Goal: Navigation & Orientation: Find specific page/section

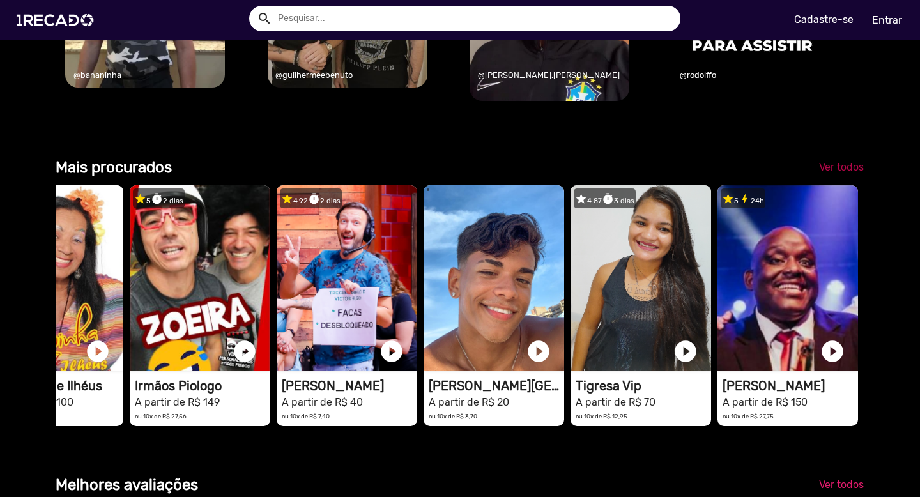
click at [849, 162] on span "Ver todos" at bounding box center [841, 167] width 45 height 12
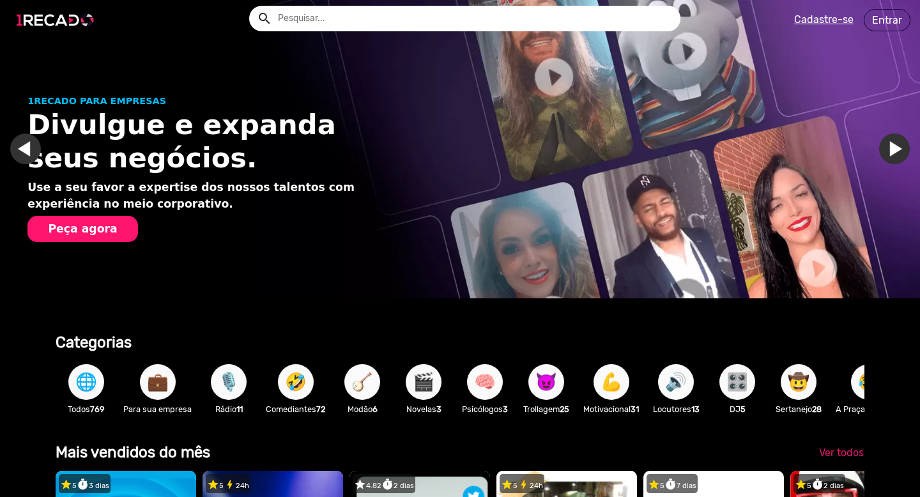
click at [49, 24] on img at bounding box center [58, 20] width 97 height 54
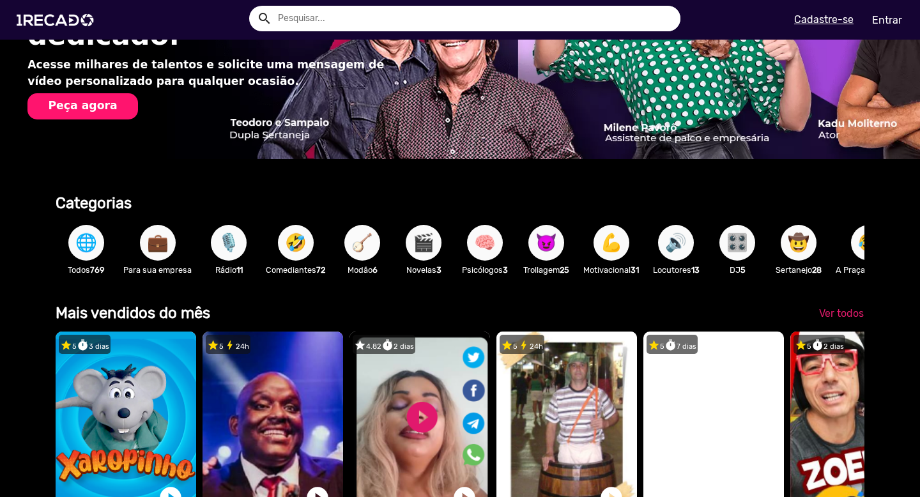
click at [93, 238] on span "🌐" at bounding box center [86, 243] width 22 height 36
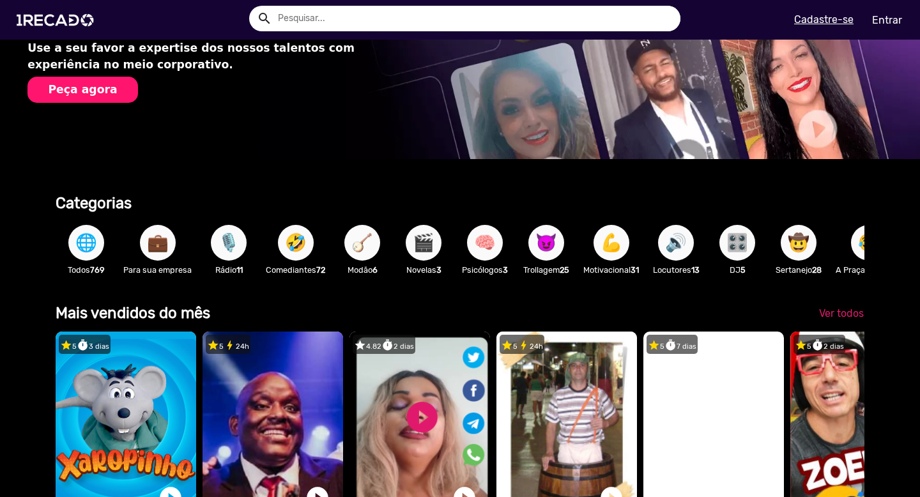
click at [356, 254] on span "🪕" at bounding box center [363, 243] width 22 height 36
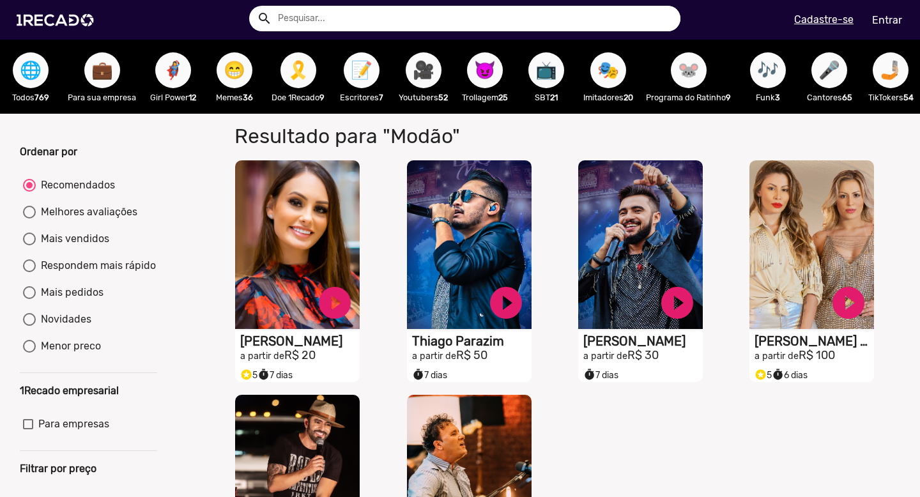
click at [366, 86] on span "📝" at bounding box center [362, 70] width 22 height 36
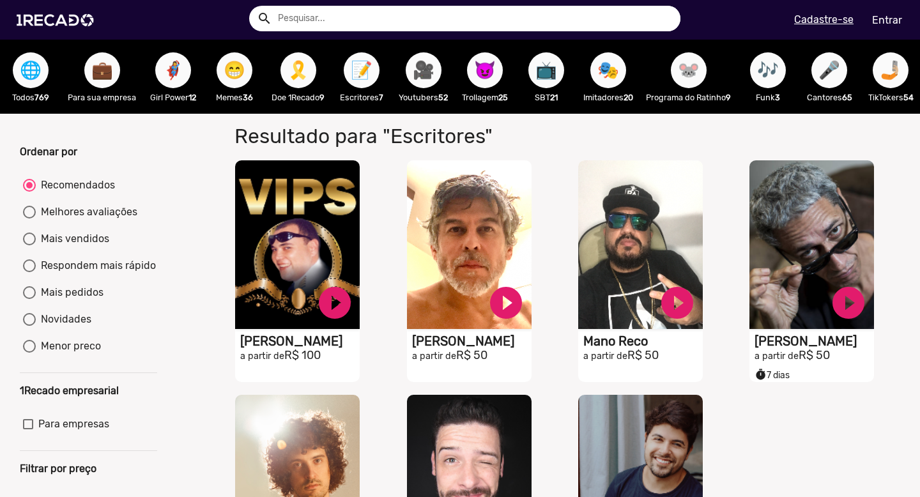
click at [423, 86] on span "🎥" at bounding box center [424, 70] width 22 height 36
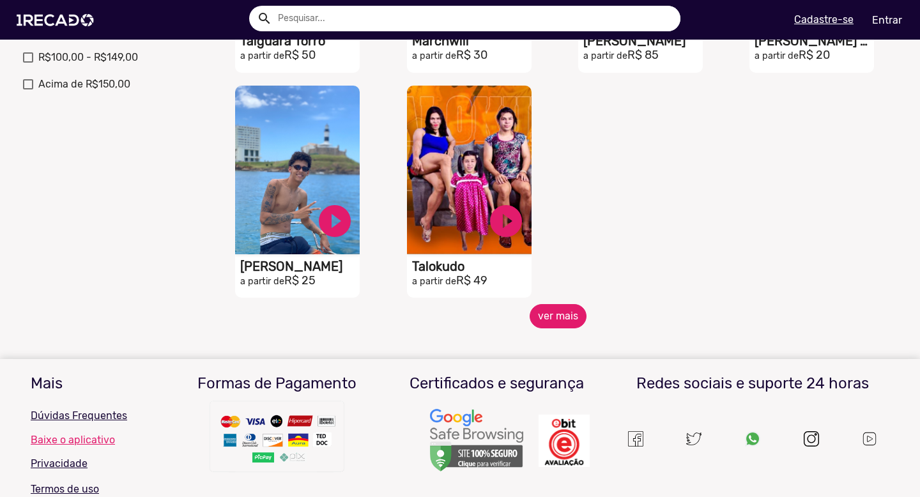
click at [554, 329] on button "ver mais" at bounding box center [558, 316] width 57 height 24
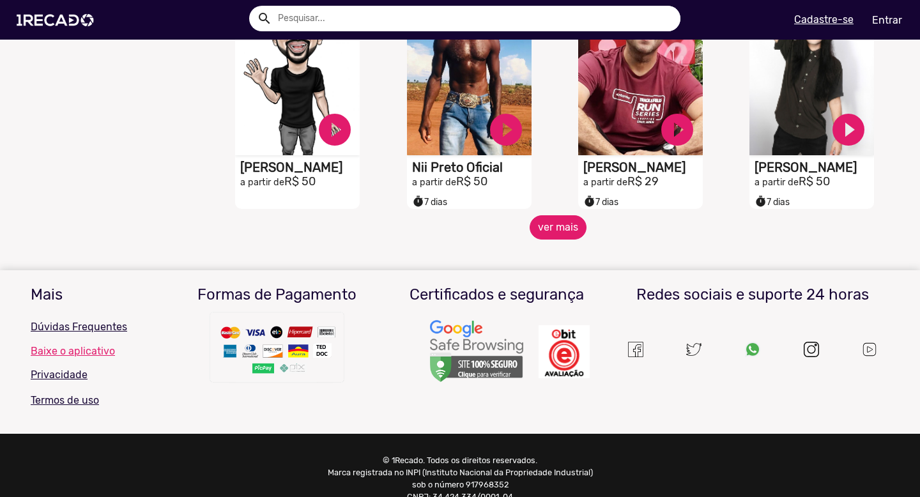
click at [542, 235] on button "ver mais" at bounding box center [558, 227] width 57 height 24
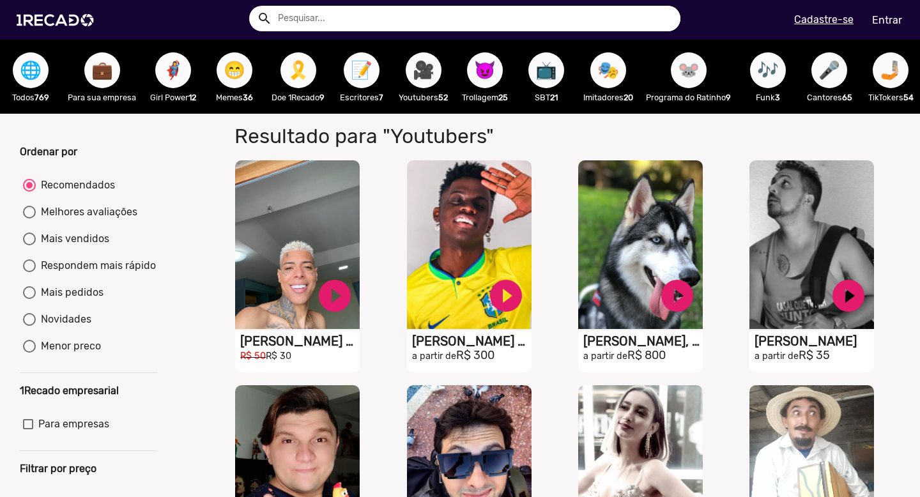
click at [614, 75] on span "🎭" at bounding box center [609, 70] width 22 height 36
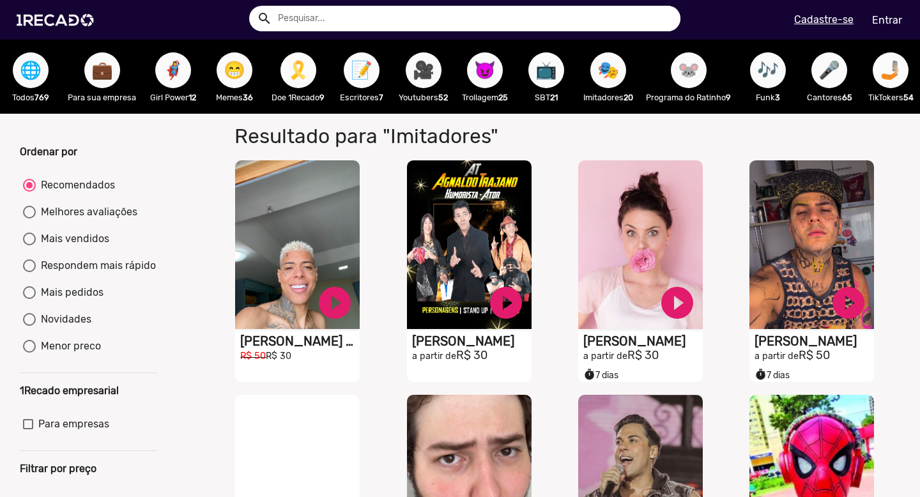
click at [301, 77] on span "🎗️" at bounding box center [299, 70] width 22 height 36
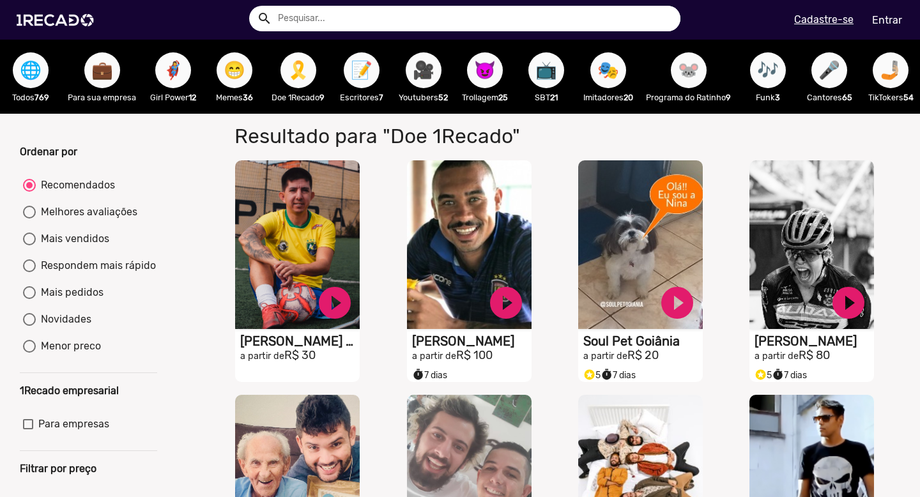
click at [238, 66] on span "😁" at bounding box center [235, 70] width 22 height 36
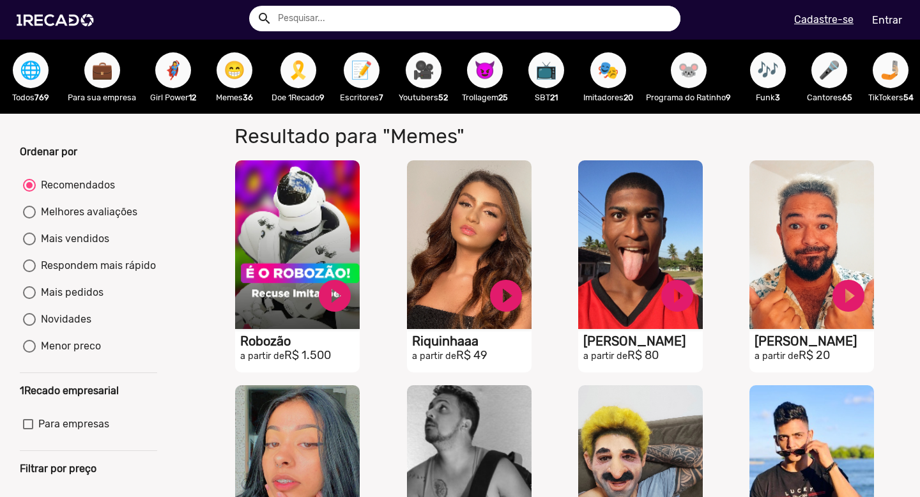
click at [547, 81] on span "📺" at bounding box center [547, 70] width 22 height 36
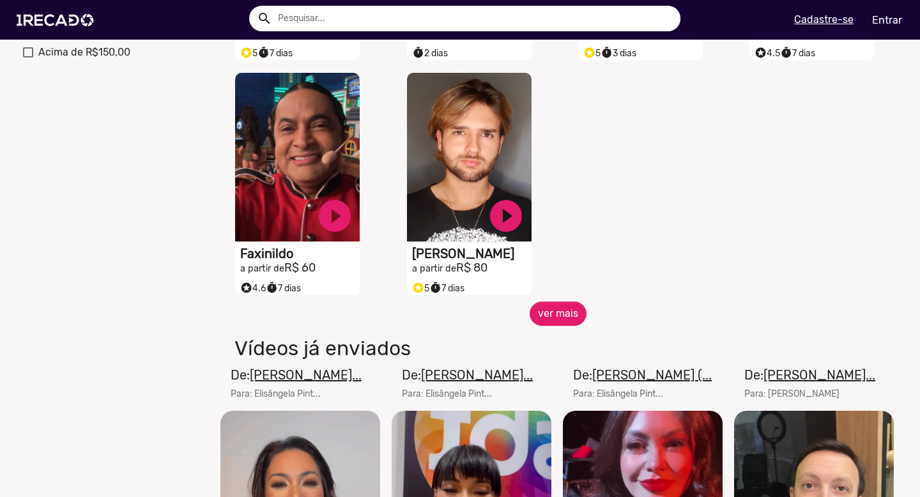
scroll to position [560, 0]
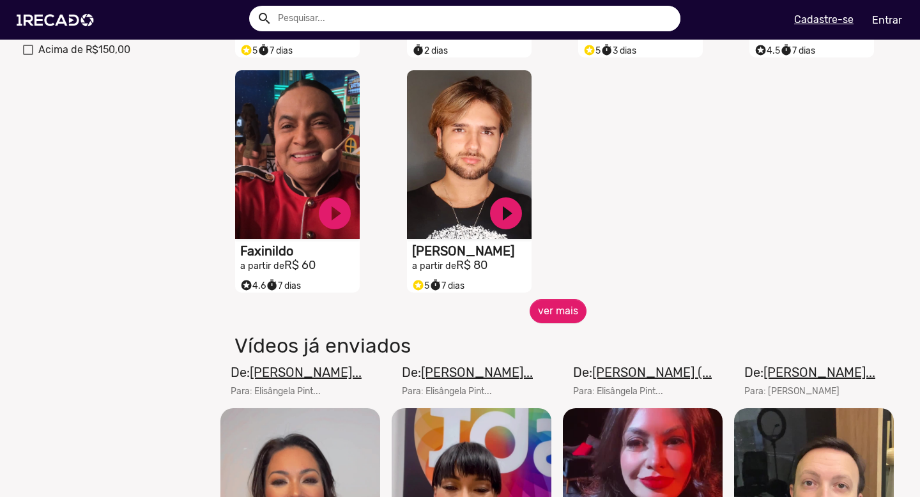
click at [563, 313] on button "ver mais" at bounding box center [558, 311] width 57 height 24
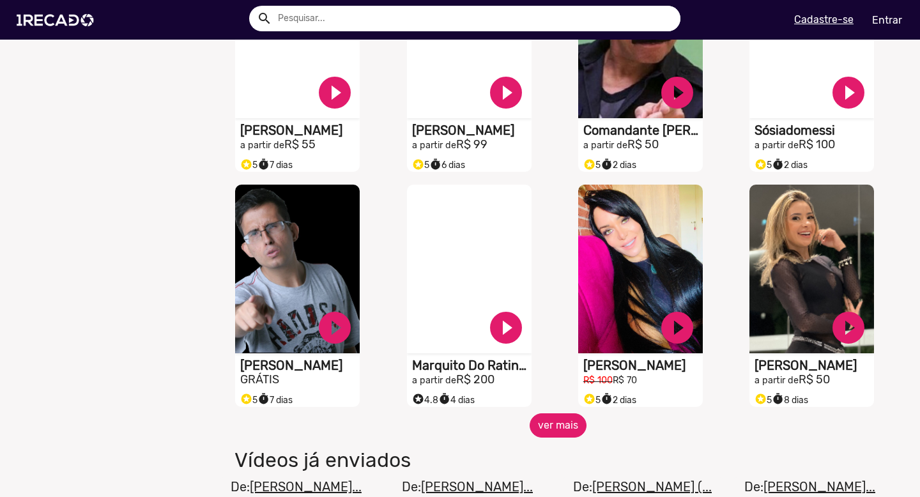
scroll to position [1015, 0]
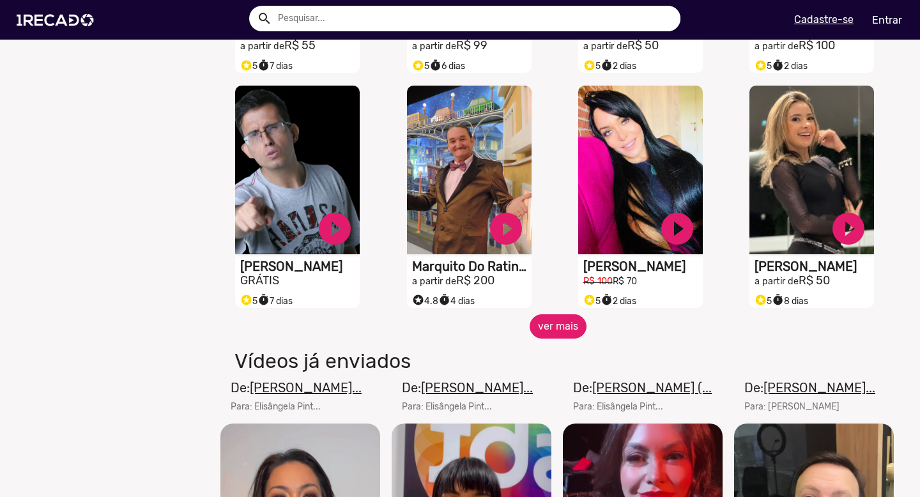
click at [563, 336] on button "ver mais" at bounding box center [558, 326] width 57 height 24
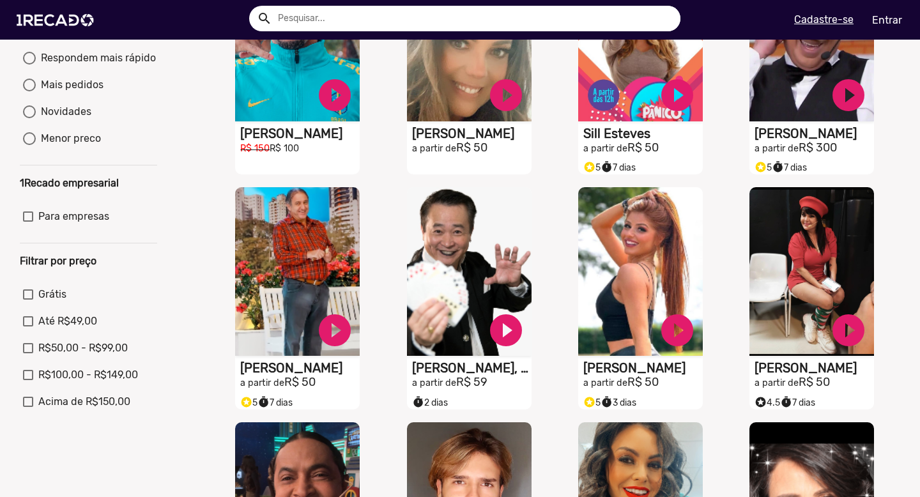
scroll to position [0, 0]
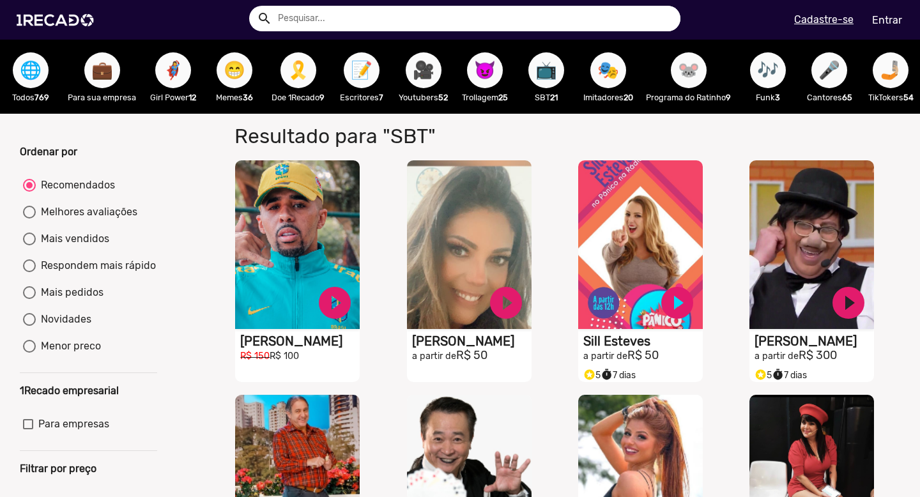
click at [841, 78] on span "🎤" at bounding box center [830, 70] width 22 height 36
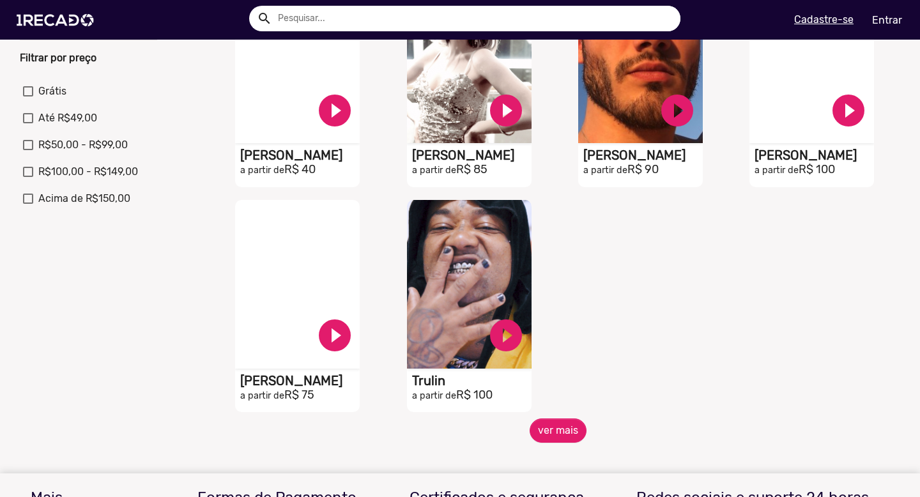
scroll to position [417, 0]
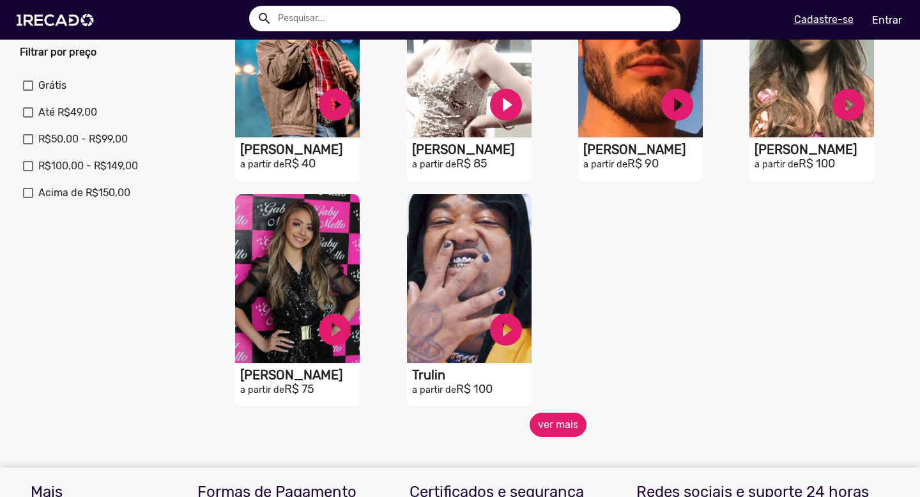
click at [550, 435] on button "ver mais" at bounding box center [558, 425] width 57 height 24
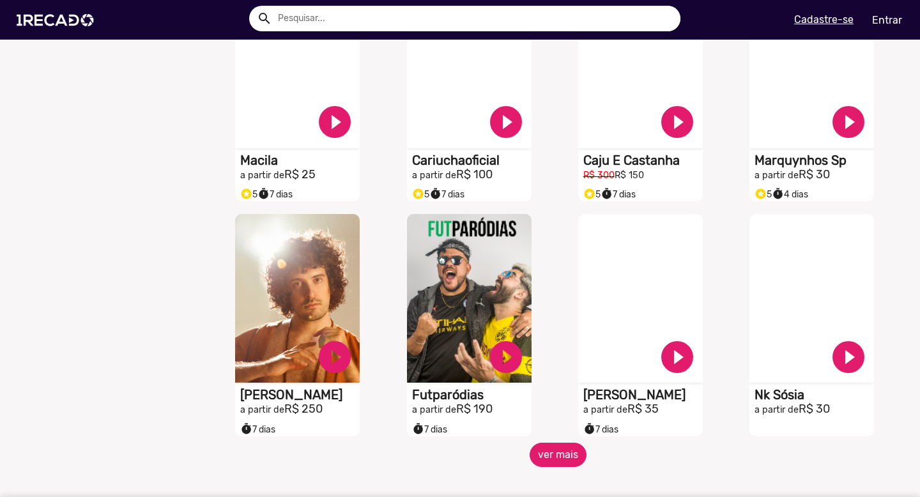
scroll to position [1144, 0]
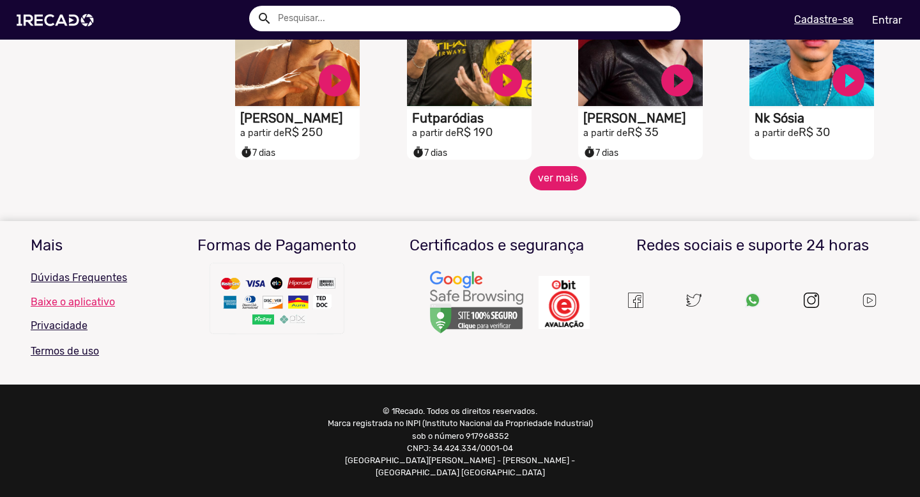
click at [554, 176] on button "ver mais" at bounding box center [558, 178] width 57 height 24
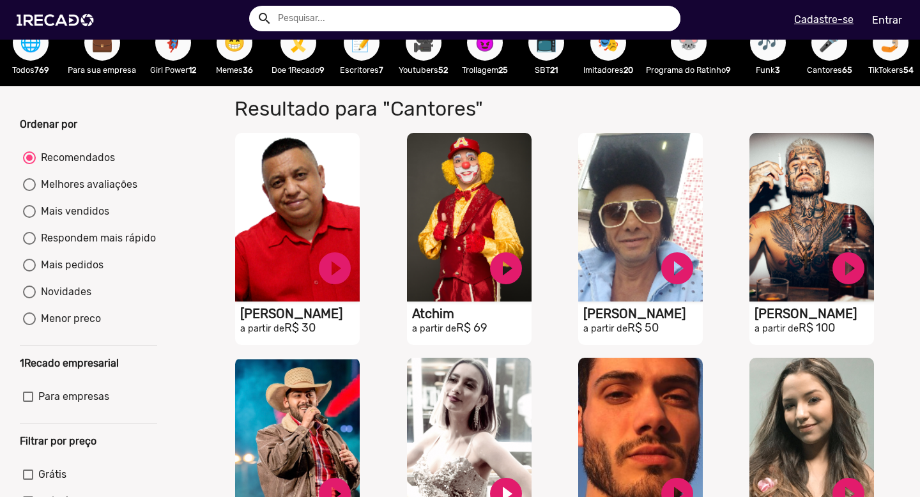
scroll to position [0, 0]
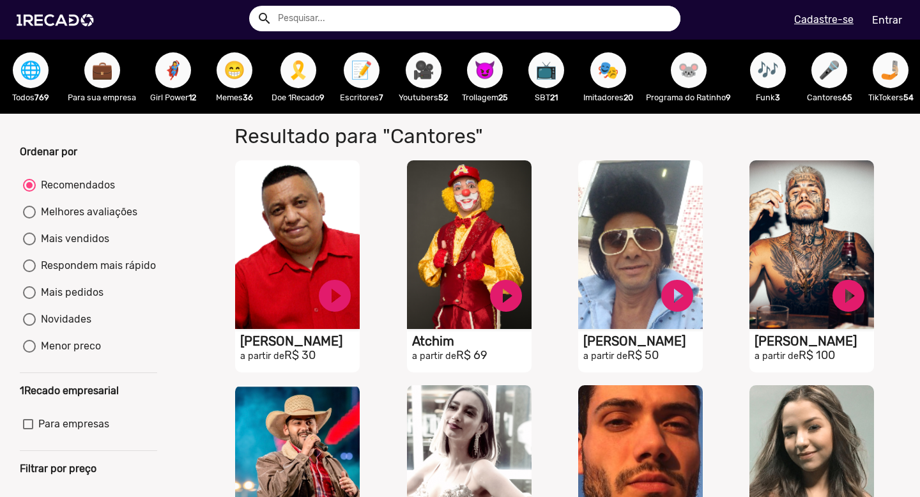
click at [99, 67] on span "💼" at bounding box center [102, 70] width 22 height 36
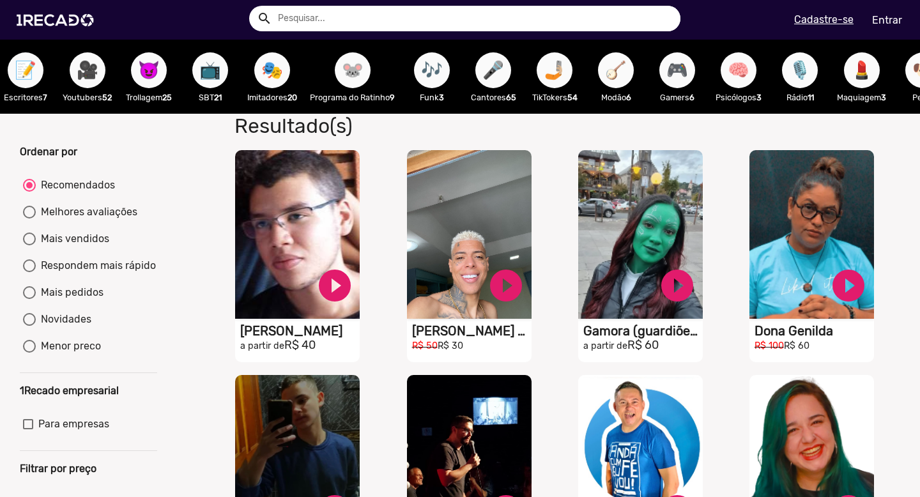
scroll to position [0, 371]
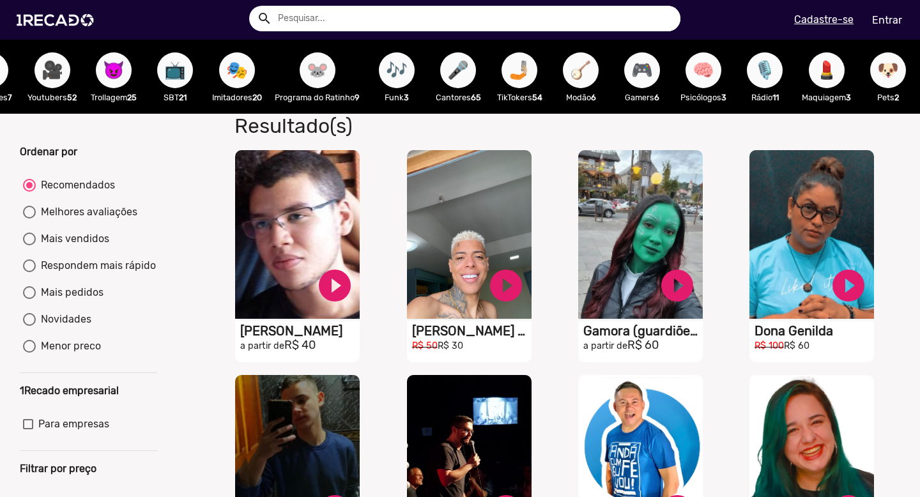
click at [648, 70] on span "🎮" at bounding box center [643, 70] width 22 height 36
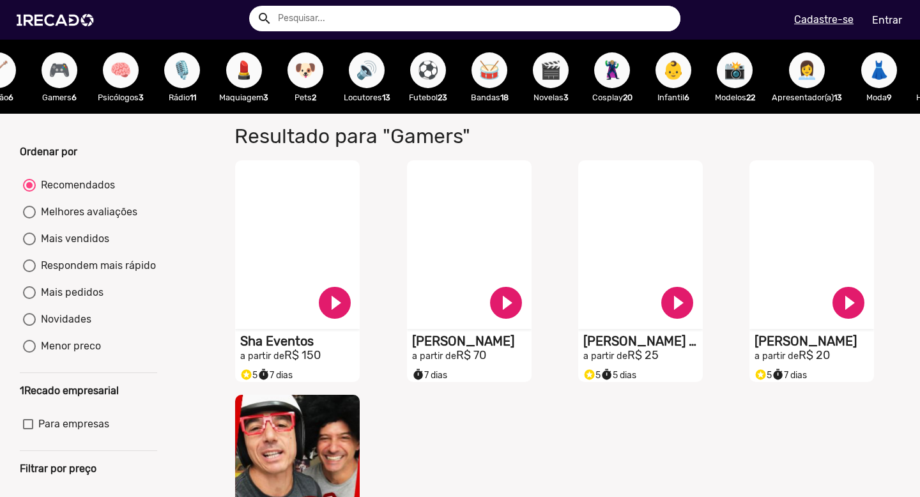
scroll to position [0, 955]
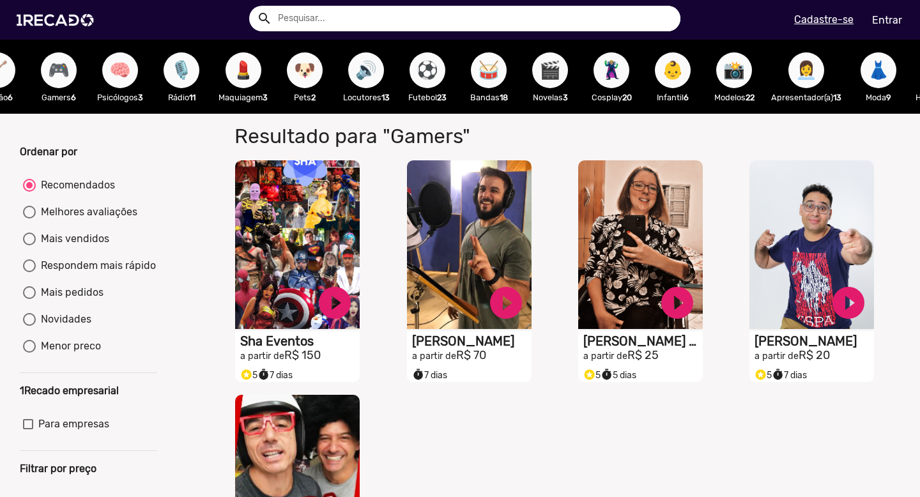
click at [438, 64] on span "⚽" at bounding box center [428, 70] width 22 height 36
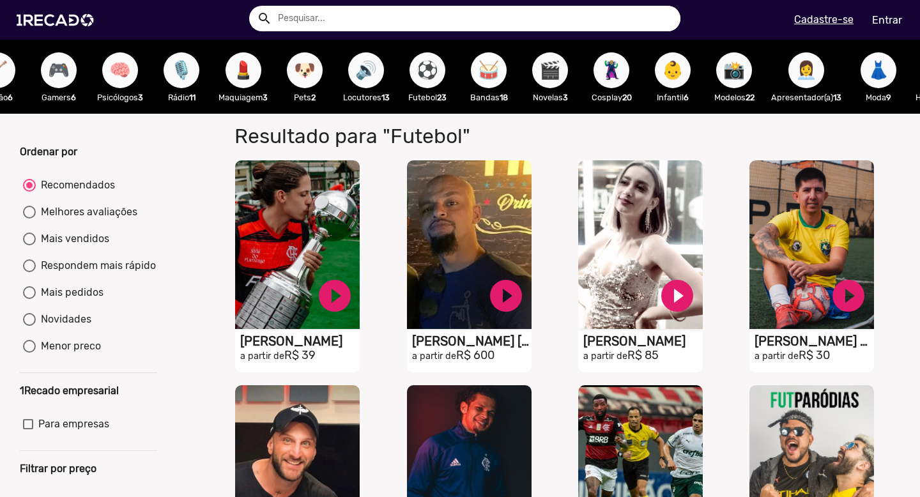
click at [492, 79] on span "🥁" at bounding box center [489, 70] width 22 height 36
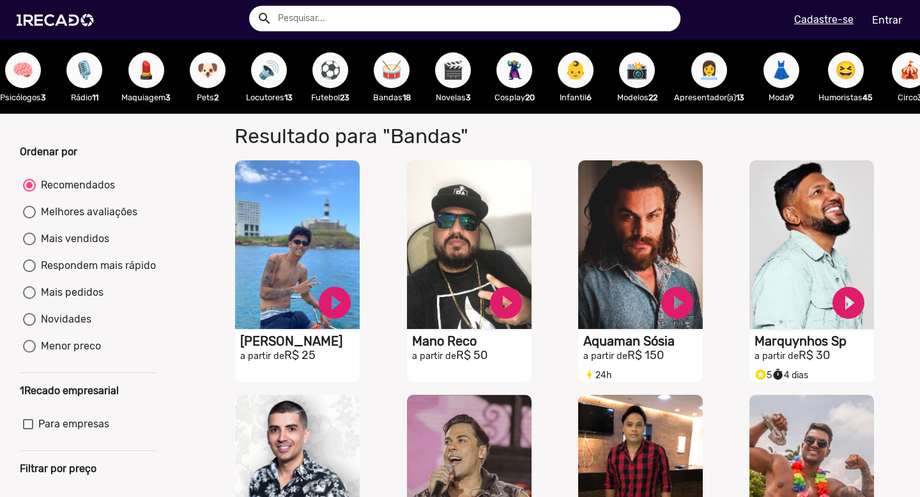
scroll to position [0, 1066]
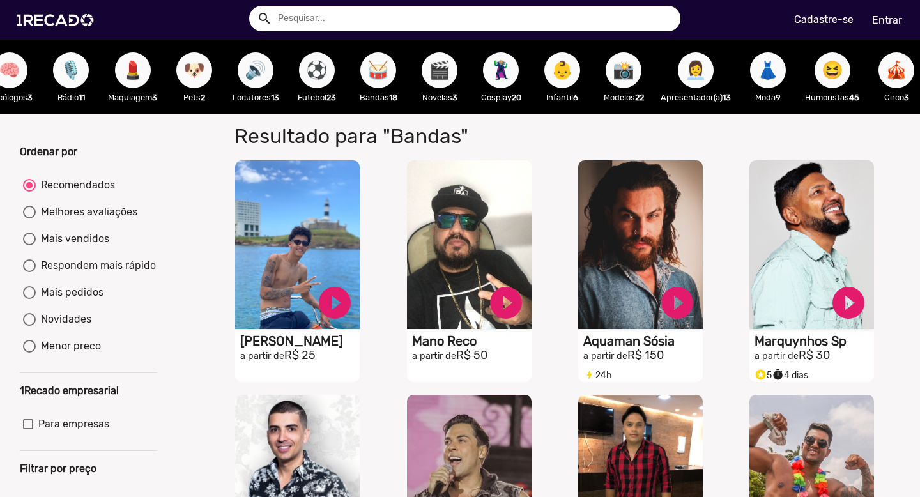
click at [631, 78] on span "📸" at bounding box center [624, 70] width 22 height 36
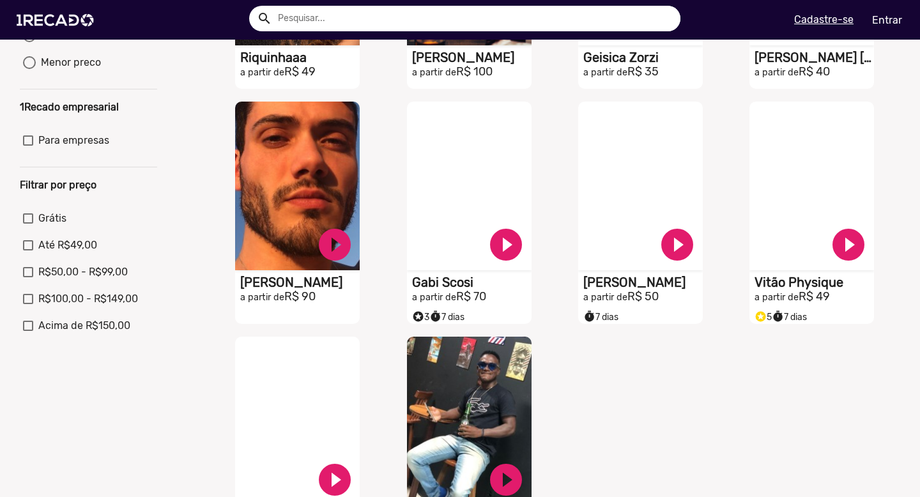
scroll to position [404, 0]
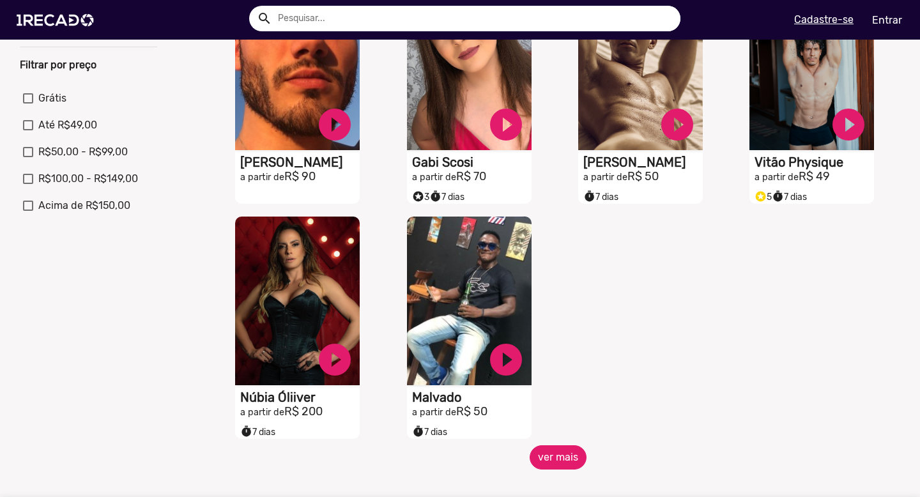
click at [554, 464] on button "ver mais" at bounding box center [558, 458] width 57 height 24
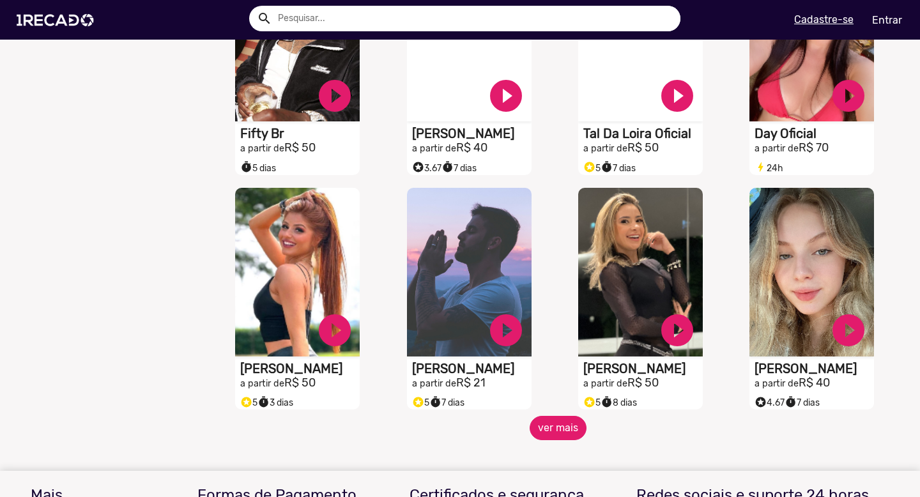
scroll to position [943, 0]
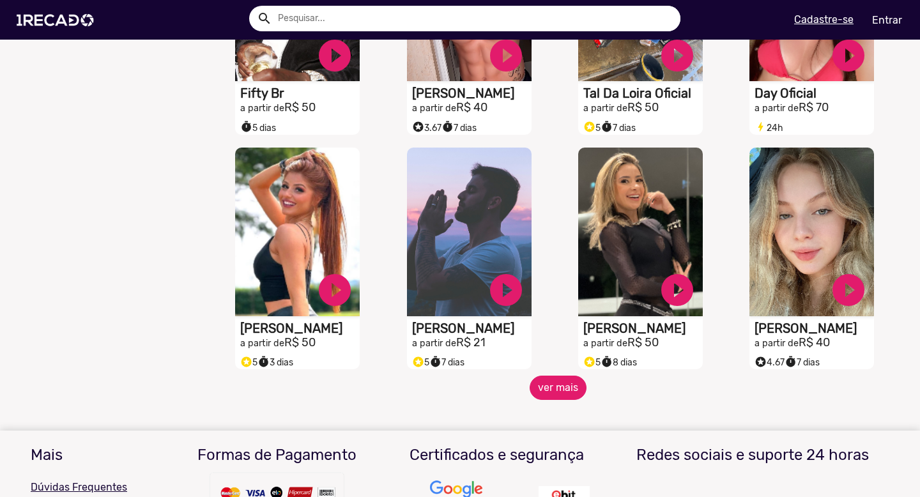
click at [564, 400] on button "ver mais" at bounding box center [558, 388] width 57 height 24
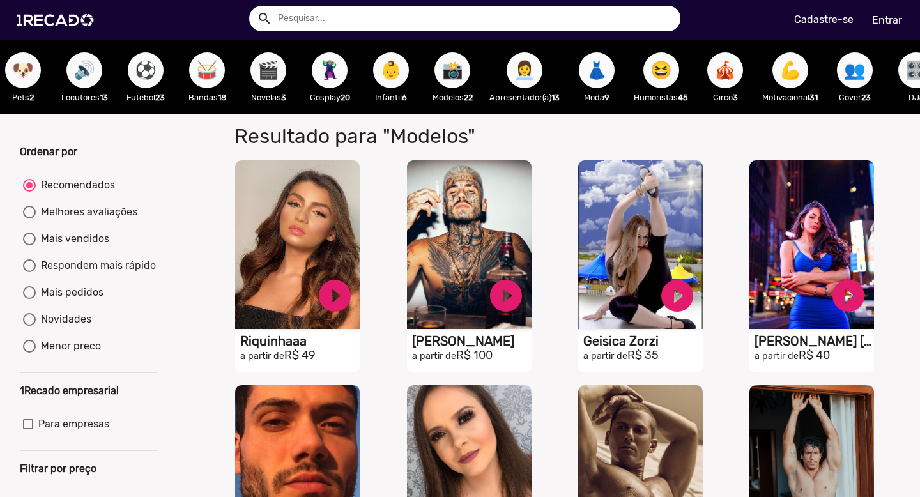
scroll to position [0, 1243]
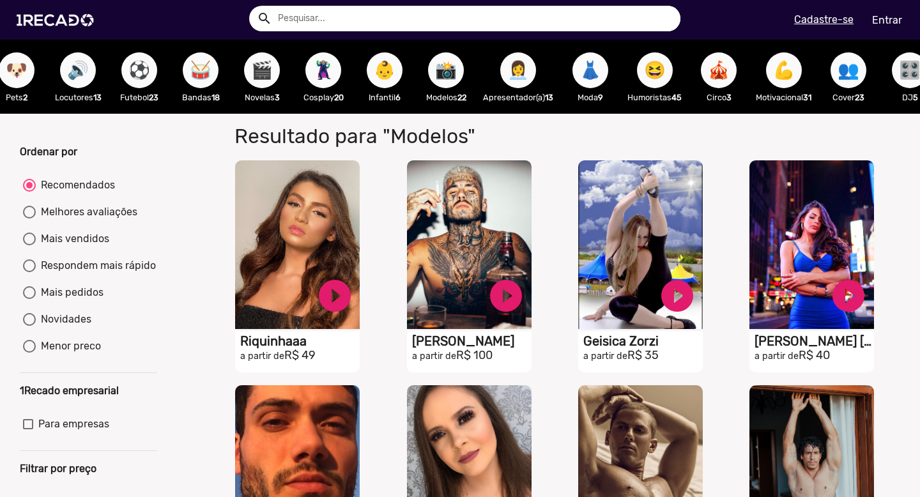
click at [593, 79] on span "👗" at bounding box center [591, 70] width 22 height 36
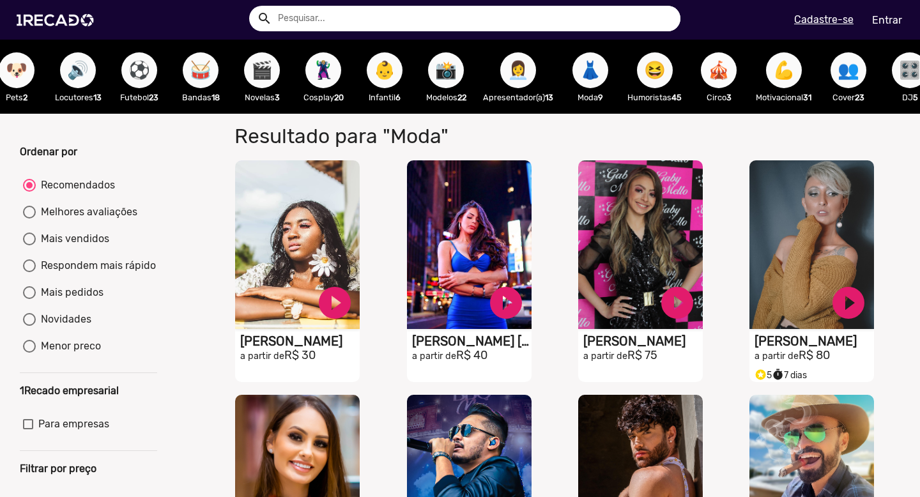
click at [725, 72] on span "🎪" at bounding box center [719, 70] width 22 height 36
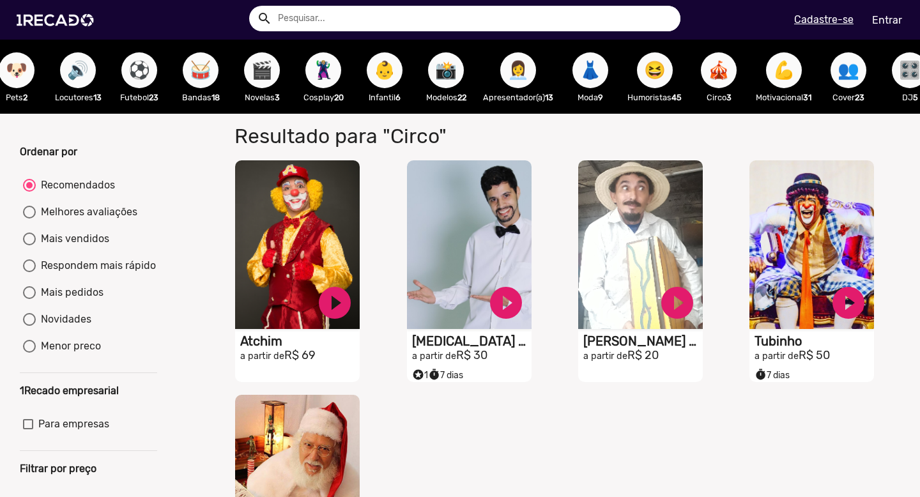
click at [789, 74] on span "💪" at bounding box center [784, 70] width 22 height 36
click at [795, 77] on span "💪" at bounding box center [784, 70] width 22 height 36
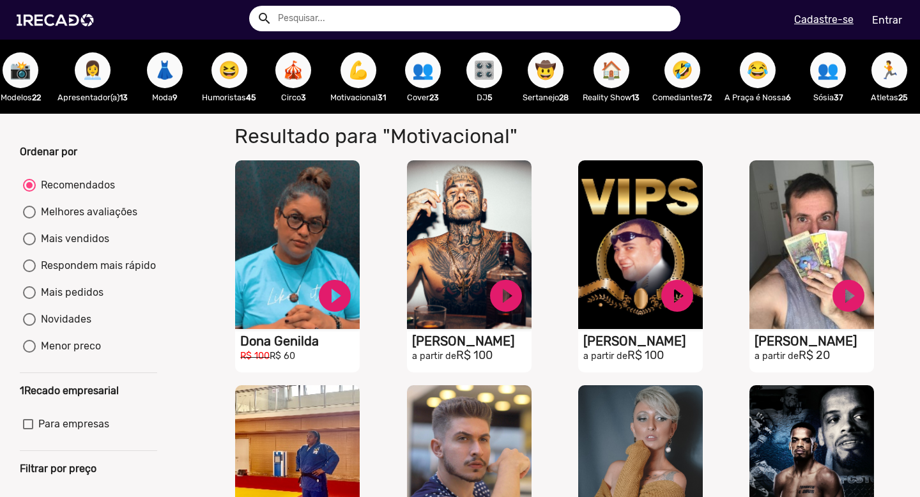
scroll to position [0, 1688]
click at [609, 74] on span "🏠" at bounding box center [612, 70] width 22 height 36
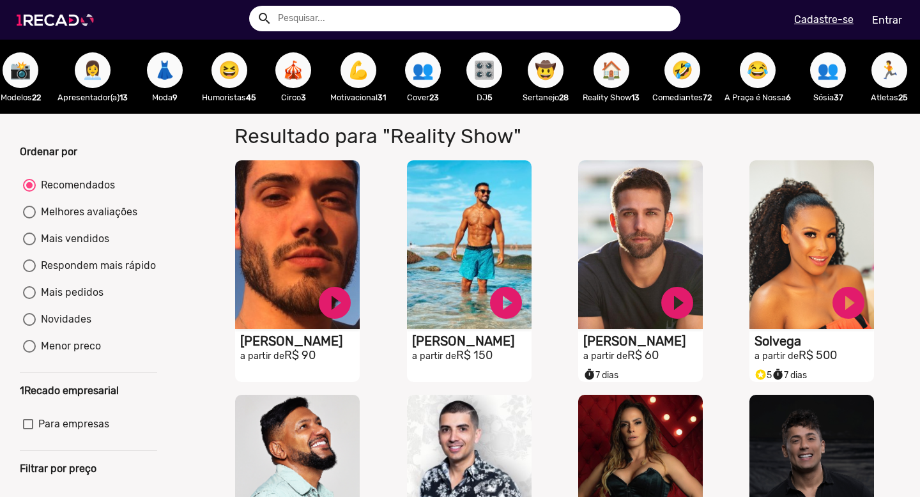
click at [70, 14] on img at bounding box center [58, 20] width 97 height 54
